Goal: Transaction & Acquisition: Purchase product/service

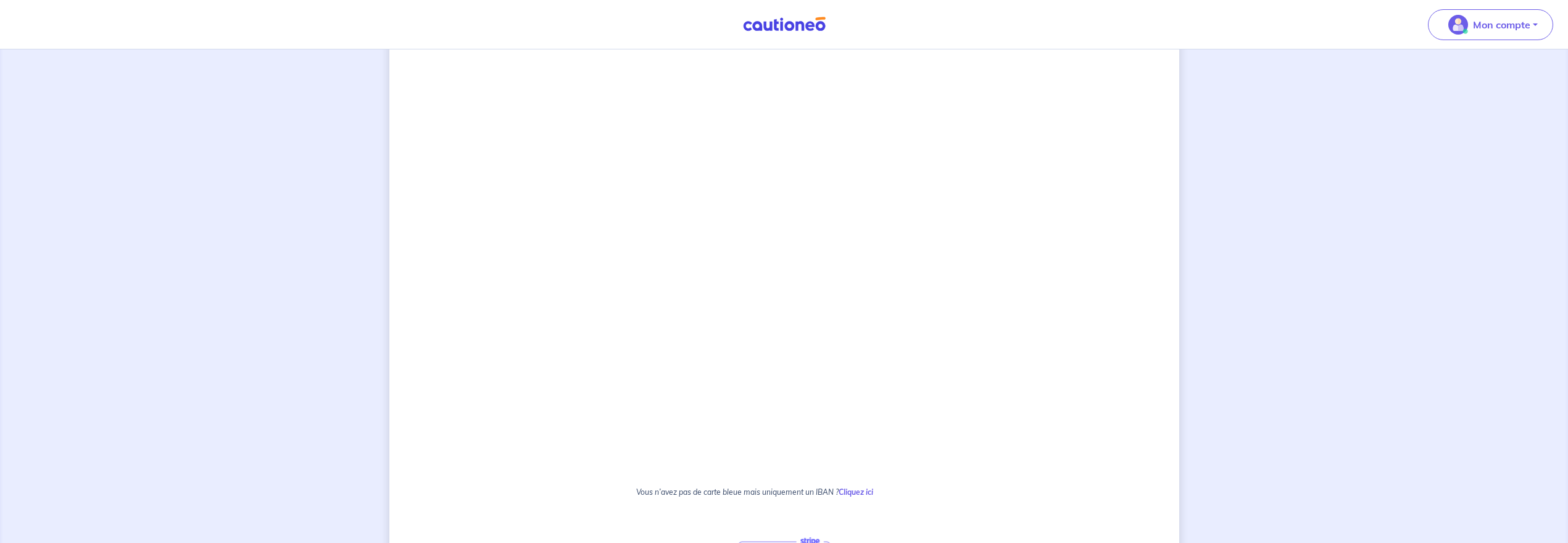
scroll to position [691, 0]
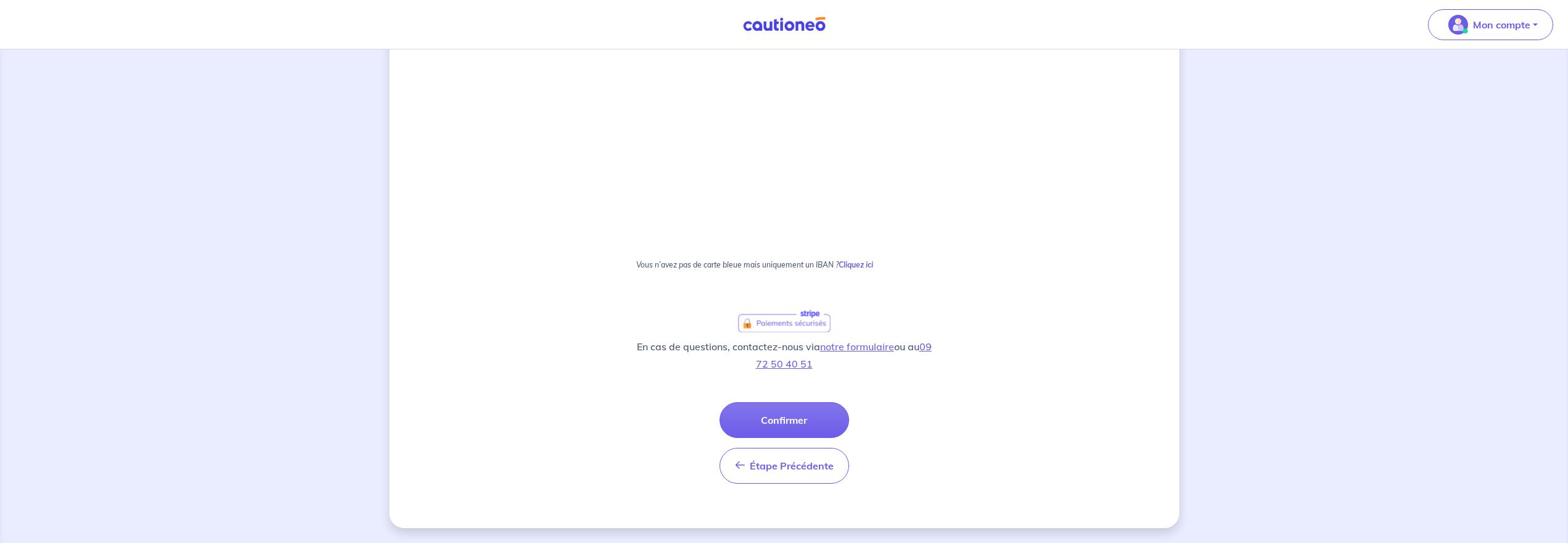
drag, startPoint x: 798, startPoint y: 418, endPoint x: 822, endPoint y: 442, distance: 33.9
click at [795, 415] on button "Confirmer" at bounding box center [785, 419] width 130 height 36
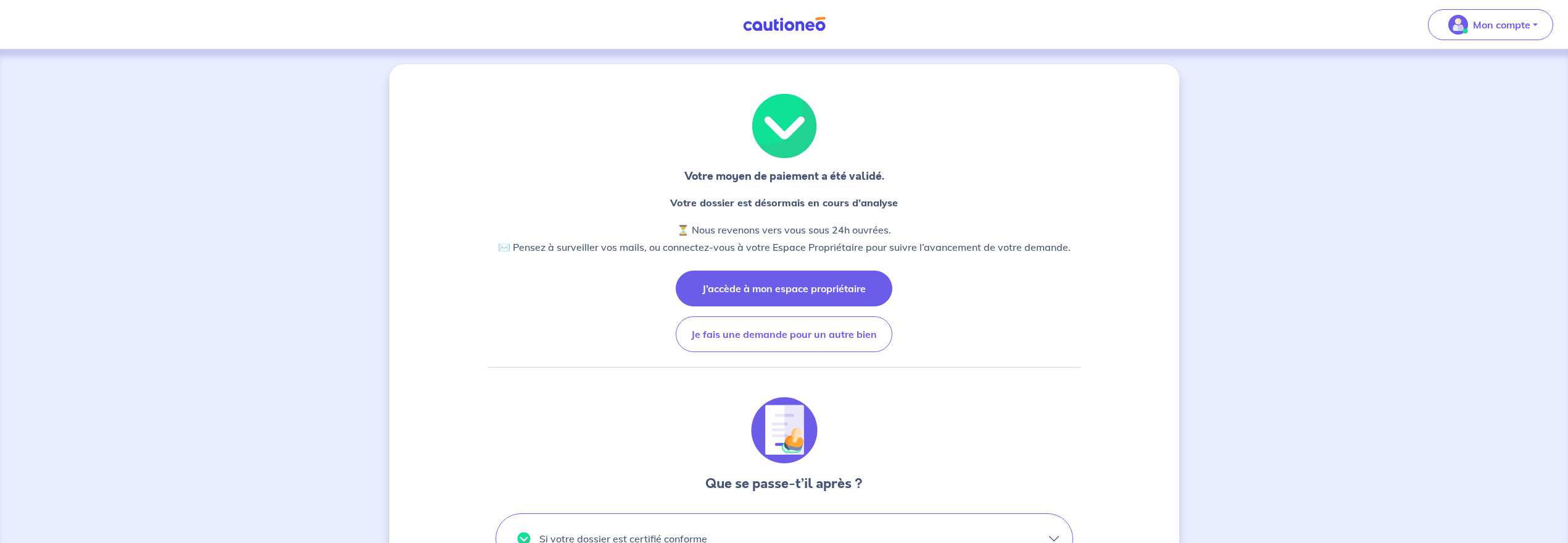
click at [817, 301] on button "J’accède à mon espace propriétaire" at bounding box center [784, 288] width 216 height 36
